Goal: Information Seeking & Learning: Learn about a topic

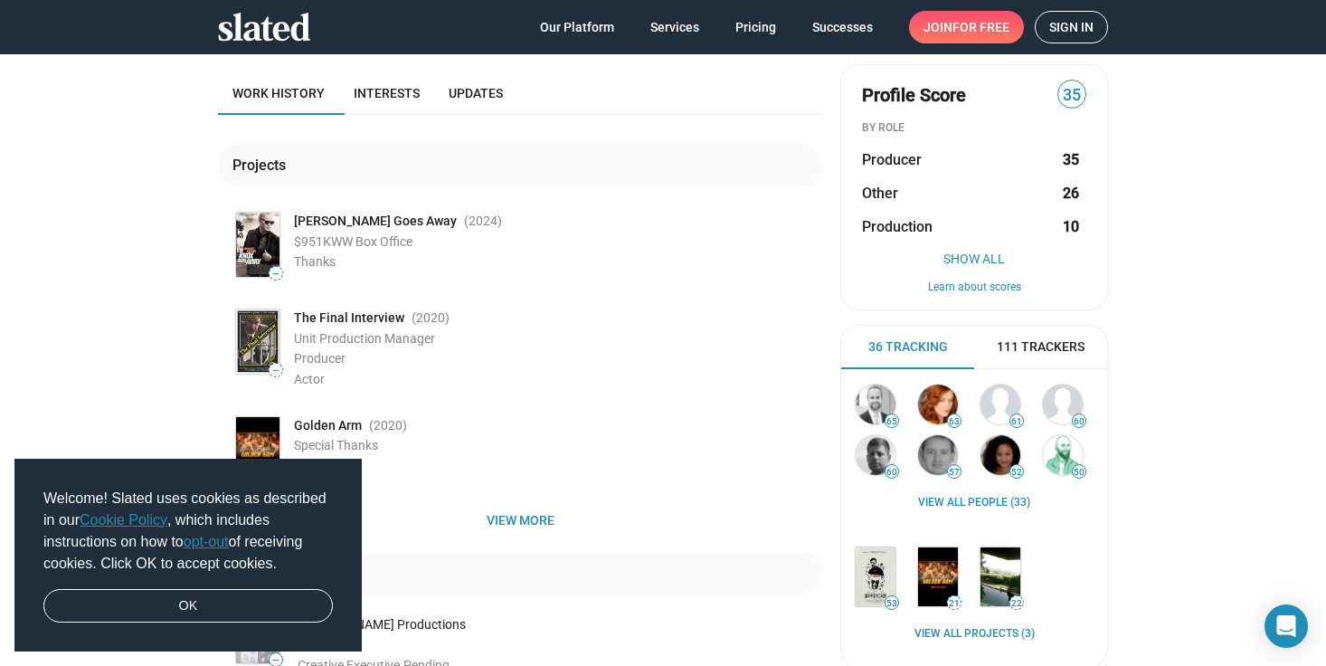
scroll to position [307, 0]
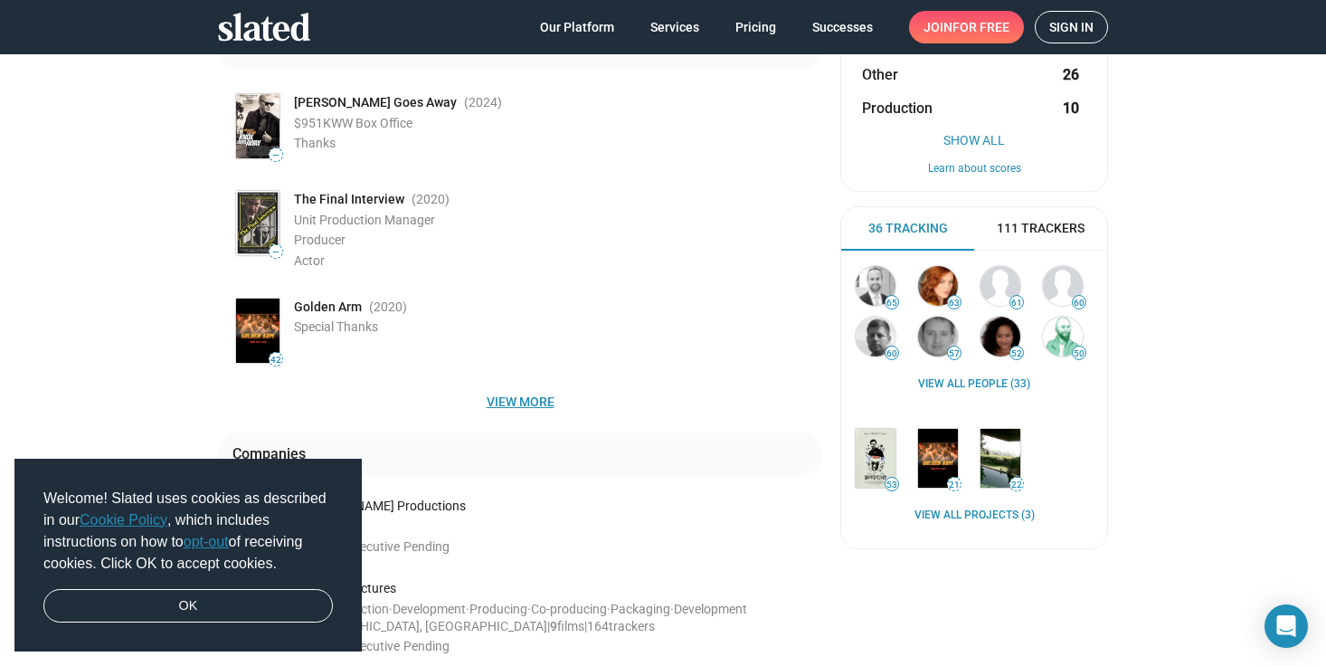
click at [509, 412] on span "View more" at bounding box center [519, 401] width 575 height 33
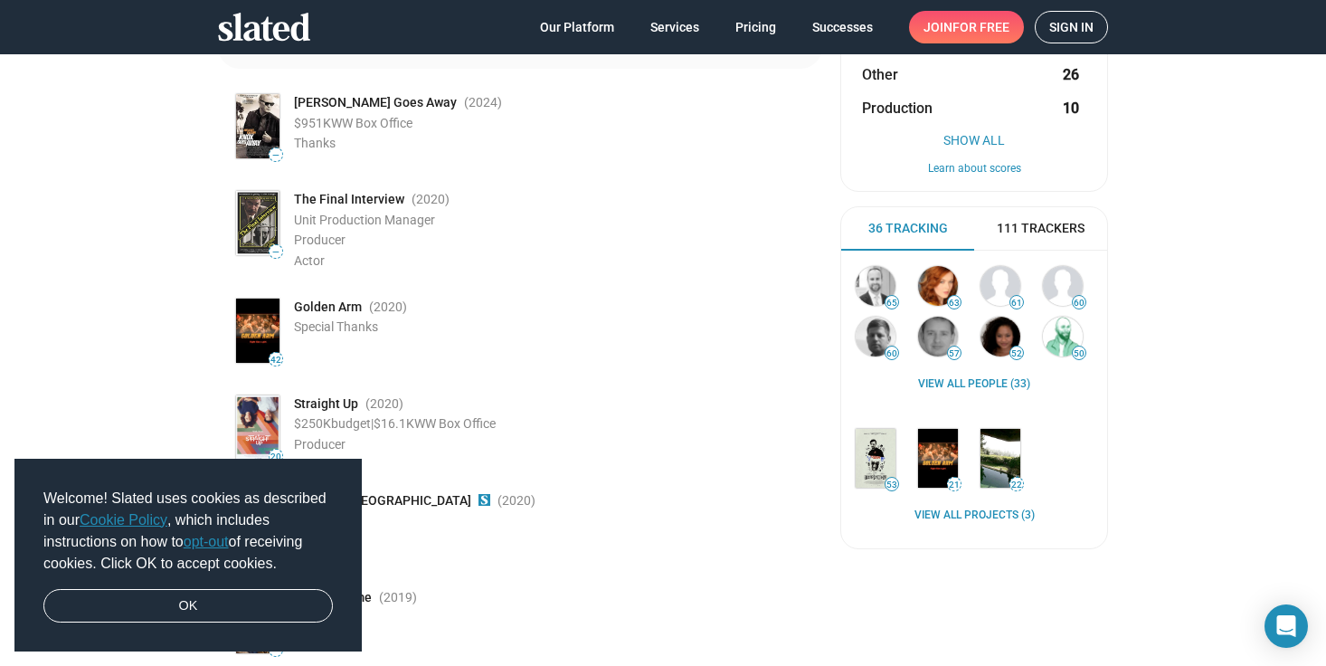
scroll to position [468, 0]
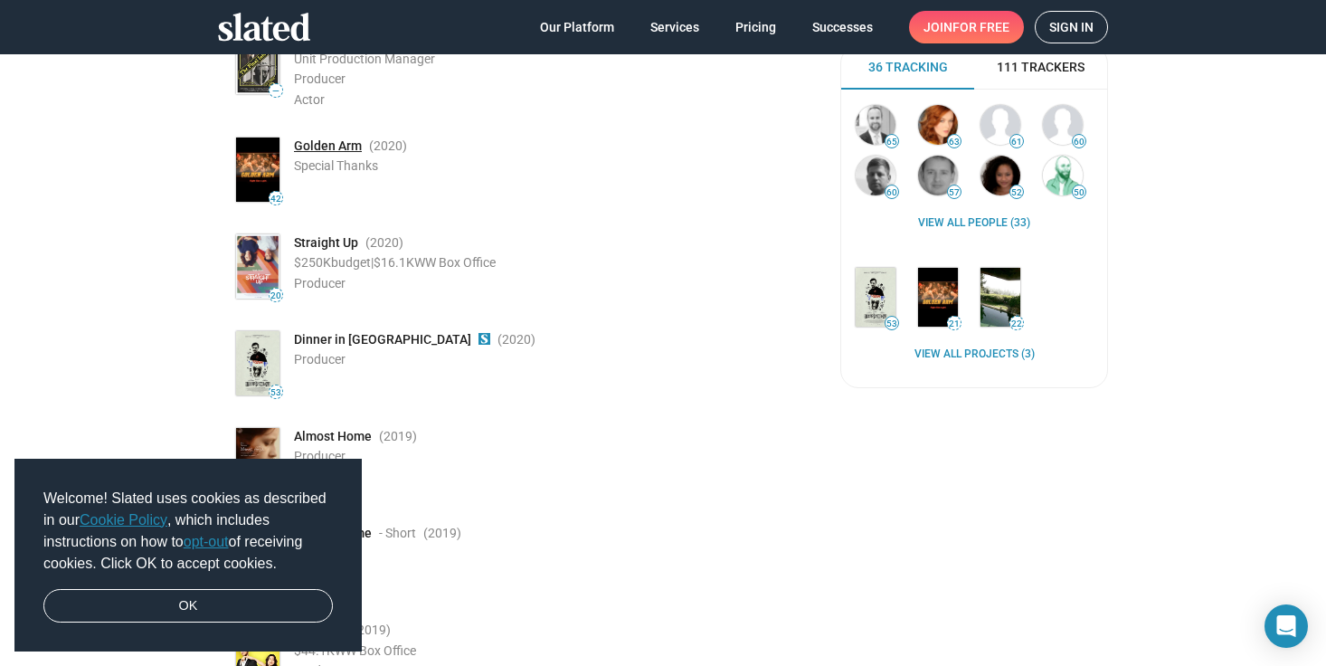
click at [340, 144] on link "Golden Arm" at bounding box center [328, 146] width 68 height 17
